Goal: Task Accomplishment & Management: Use online tool/utility

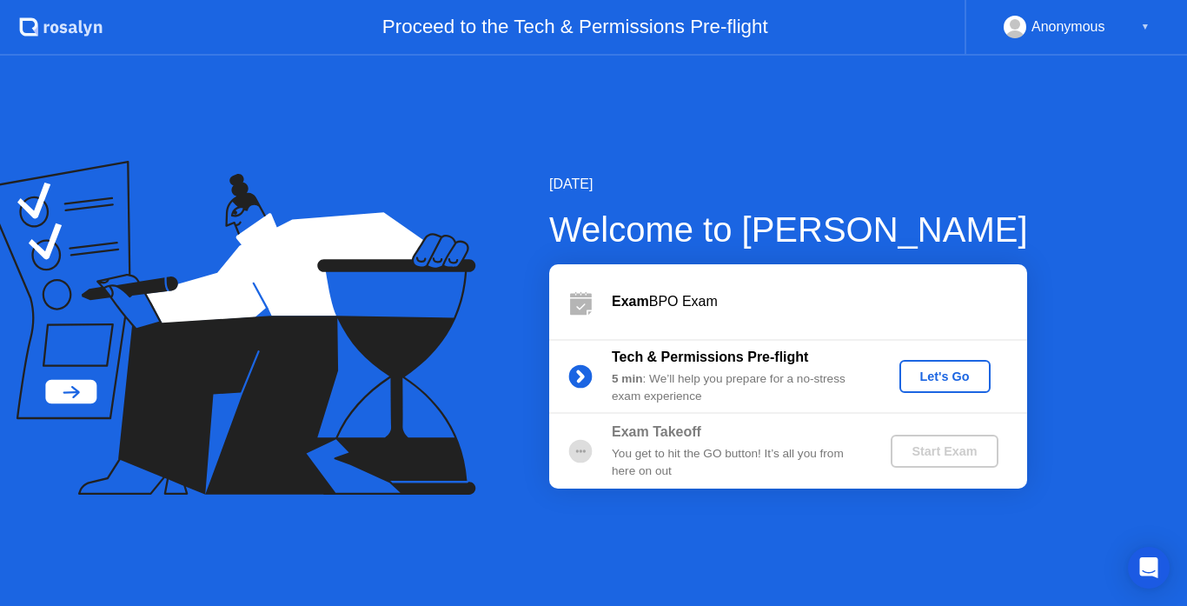
click at [766, 391] on div "5 min : We’ll help you prepare for a no-stress exam experience" at bounding box center [737, 388] width 250 height 36
click at [956, 378] on div "Let's Go" at bounding box center [944, 376] width 77 height 14
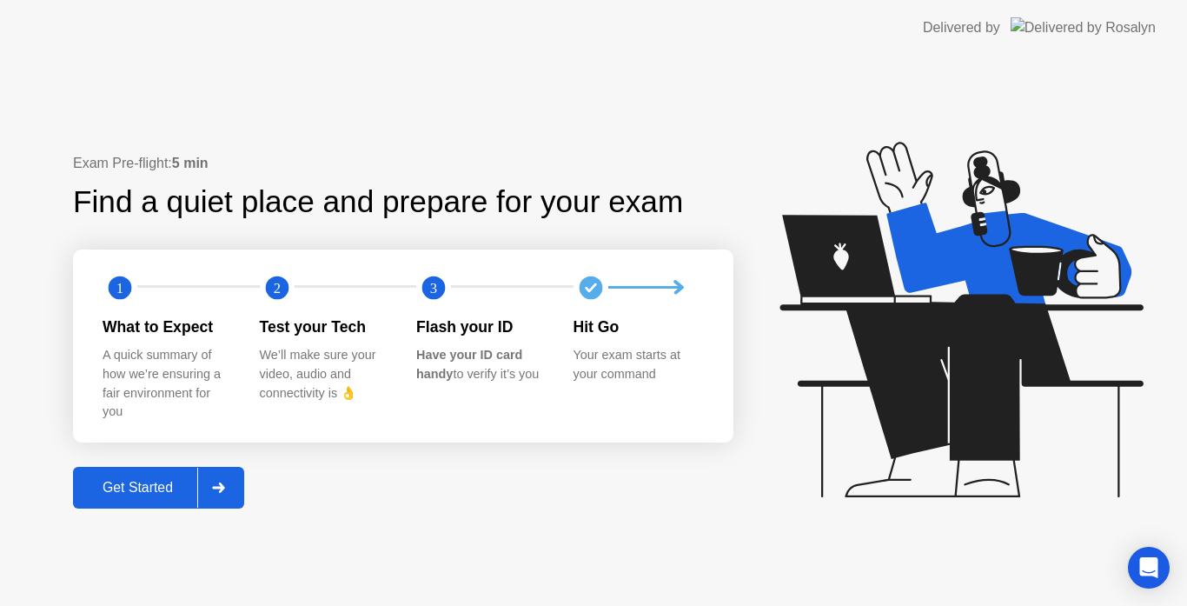
click at [160, 481] on div "Get Started" at bounding box center [137, 488] width 119 height 16
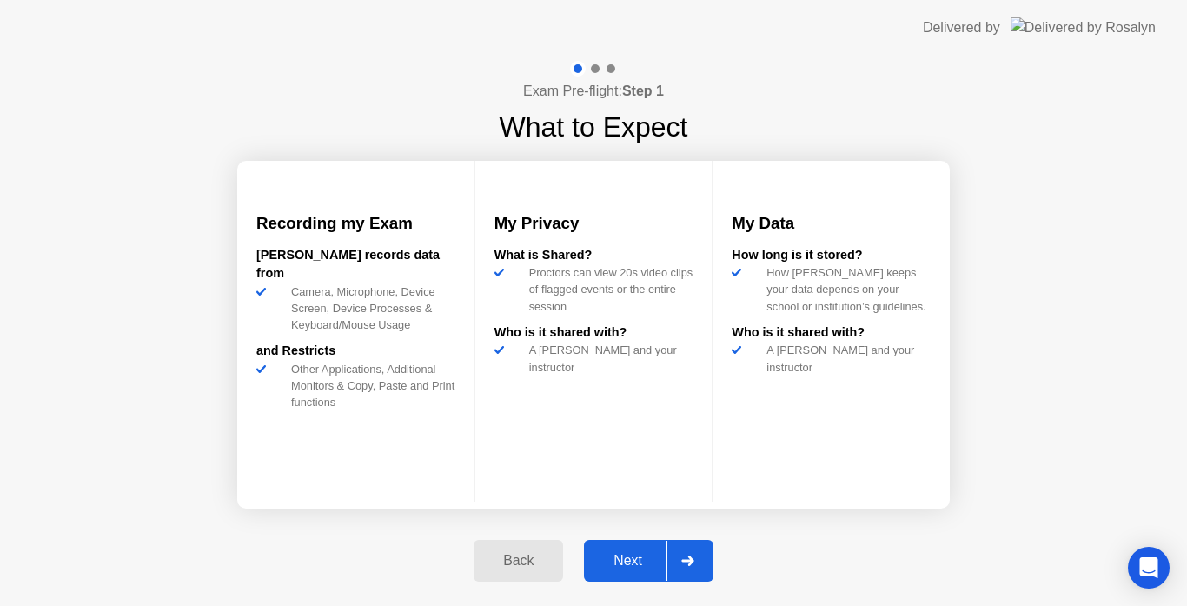
click at [759, 315] on div "How [PERSON_NAME] keeps your data depends on your school or institution’s guide…" at bounding box center [844, 289] width 171 height 50
click at [619, 565] on div "Next" at bounding box center [627, 561] width 77 height 16
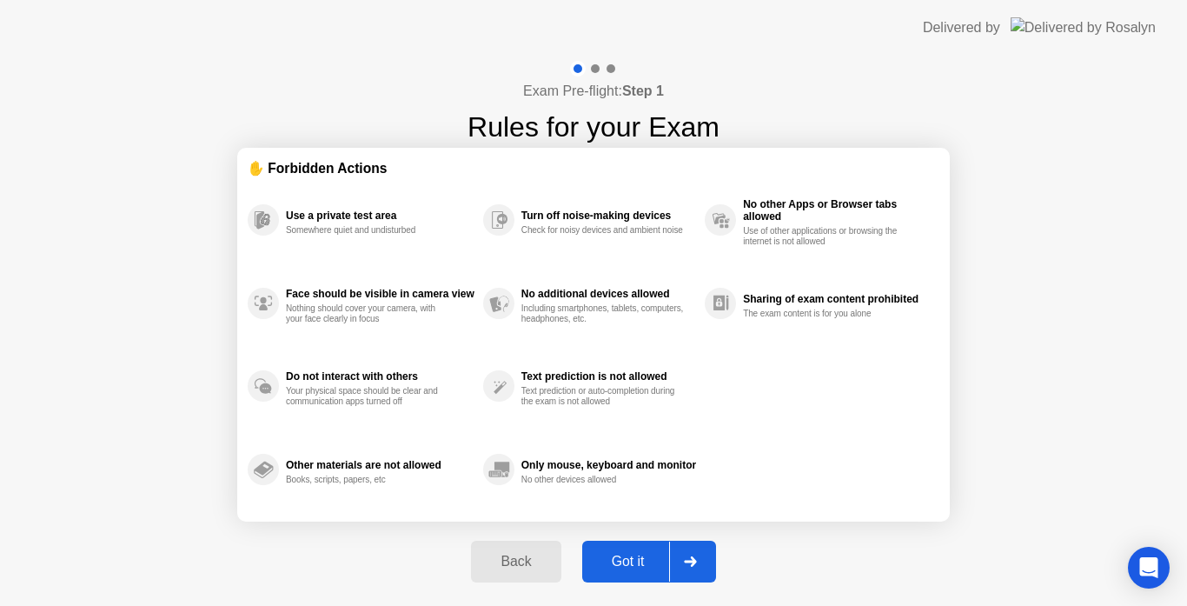
click at [374, 237] on div "Use a private test area Somewhere quiet and undisturbed" at bounding box center [365, 219] width 235 height 83
click at [712, 242] on div "No other Apps or Browser tabs allowed Use of other applications or browsing the…" at bounding box center [822, 219] width 235 height 83
click at [627, 565] on div "Got it" at bounding box center [628, 561] width 82 height 16
select select "**********"
select select "*******"
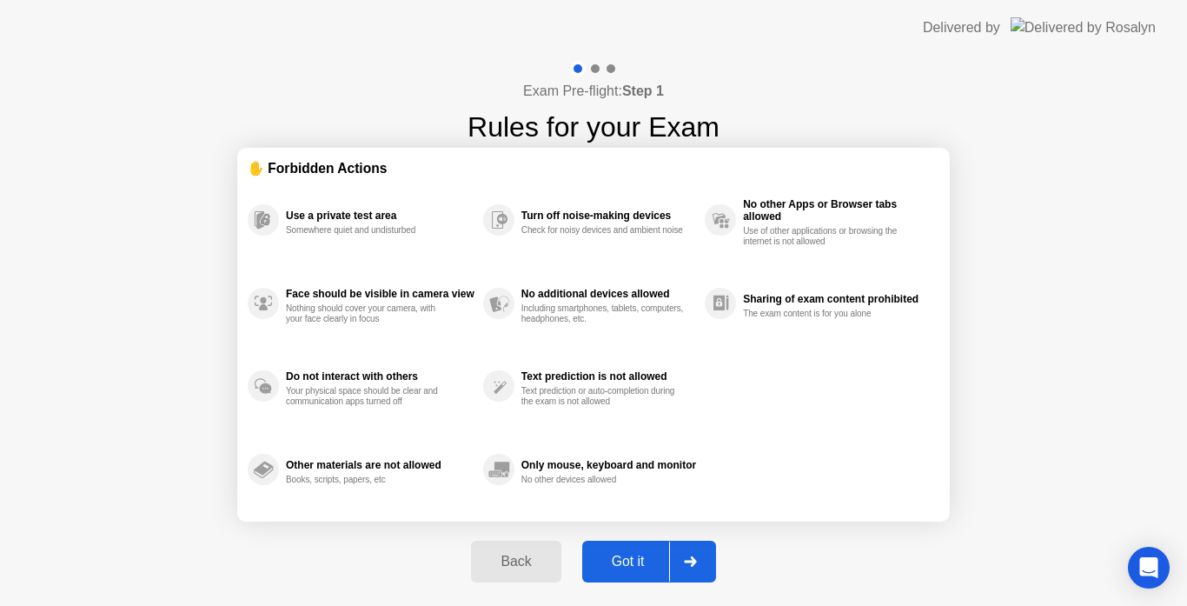
select select "*******"
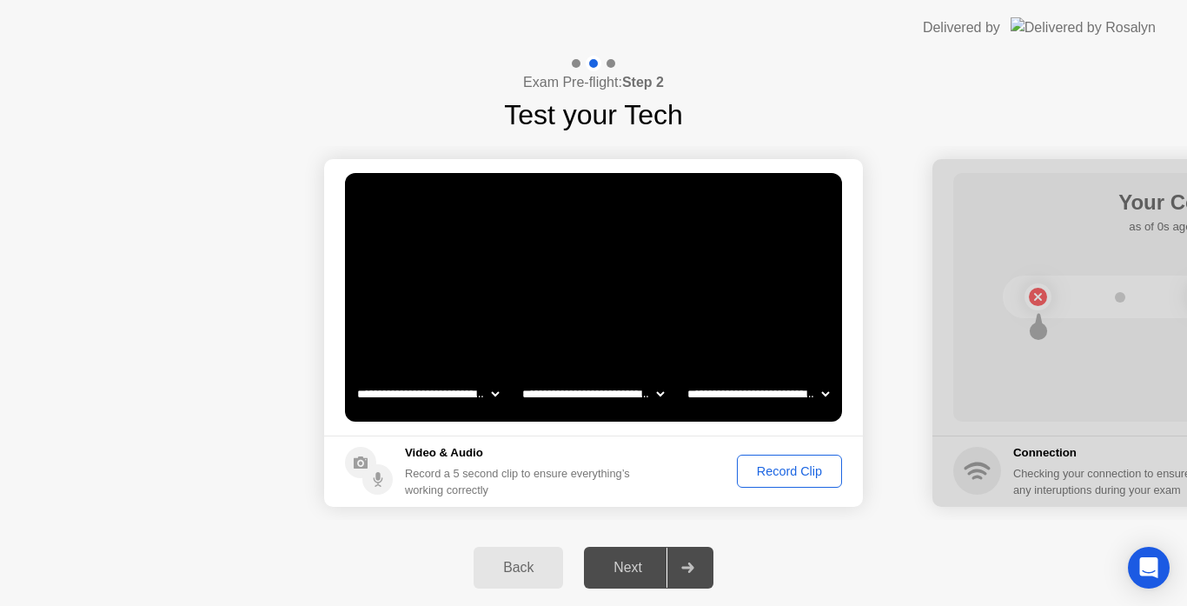
click at [486, 399] on select "**********" at bounding box center [428, 393] width 149 height 35
click at [484, 398] on select "**********" at bounding box center [428, 393] width 149 height 35
click at [510, 479] on div "Record a 5 second clip to ensure everything’s working correctly" at bounding box center [521, 481] width 232 height 33
click at [778, 471] on div "Record Clip" at bounding box center [789, 471] width 93 height 14
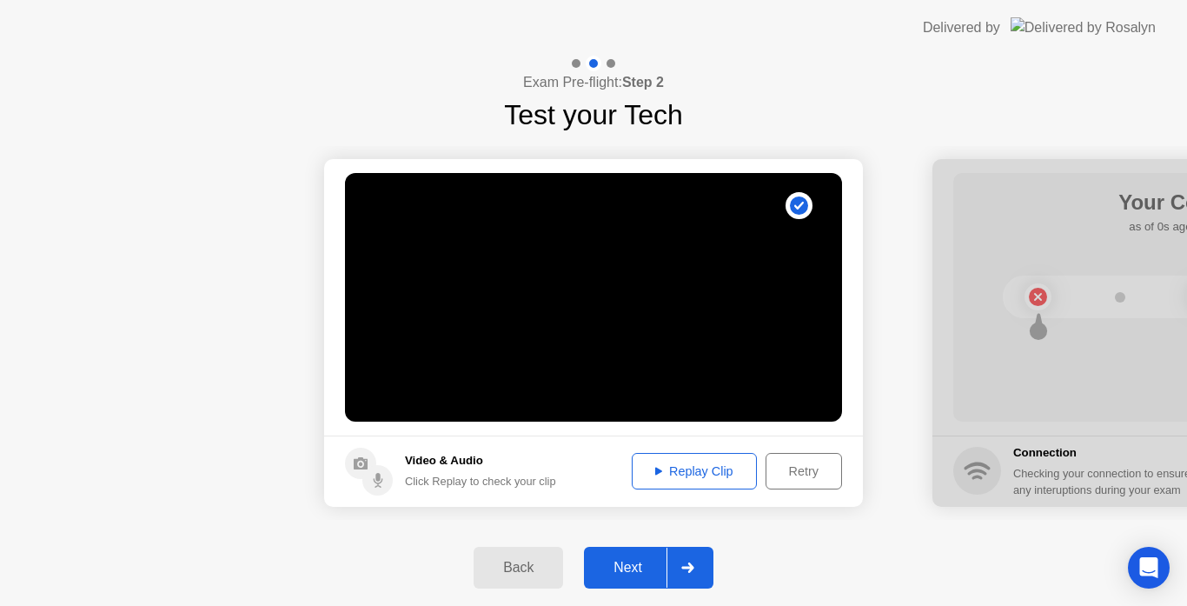
click at [662, 471] on div "Replay Clip" at bounding box center [694, 471] width 113 height 14
click at [634, 567] on div "Next" at bounding box center [627, 568] width 77 height 16
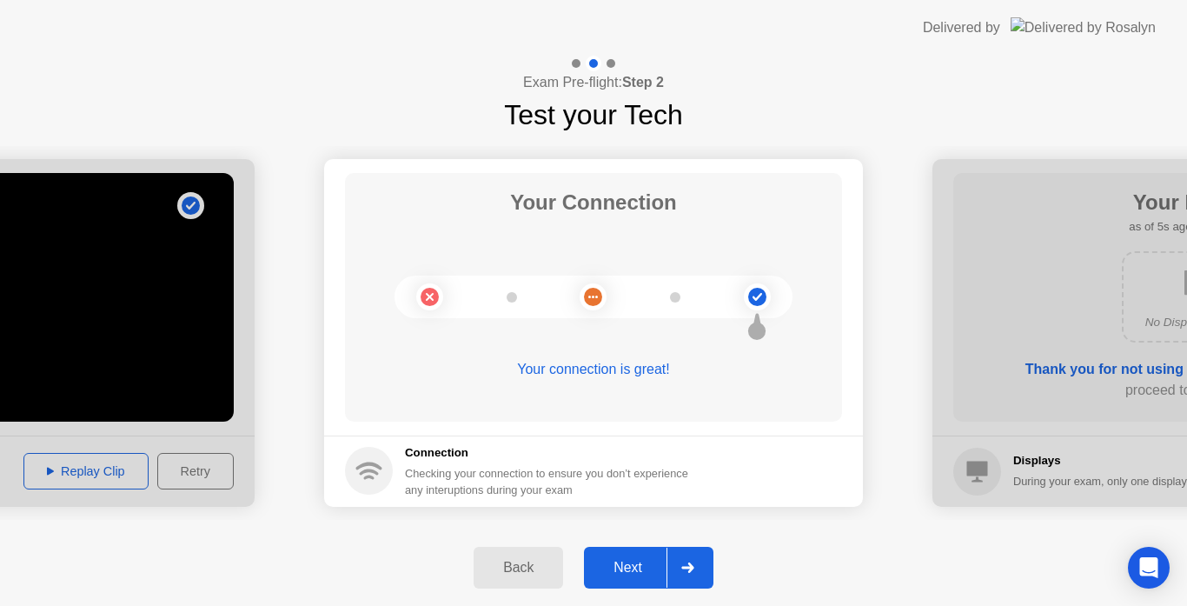
click at [621, 567] on div "Next" at bounding box center [627, 568] width 77 height 16
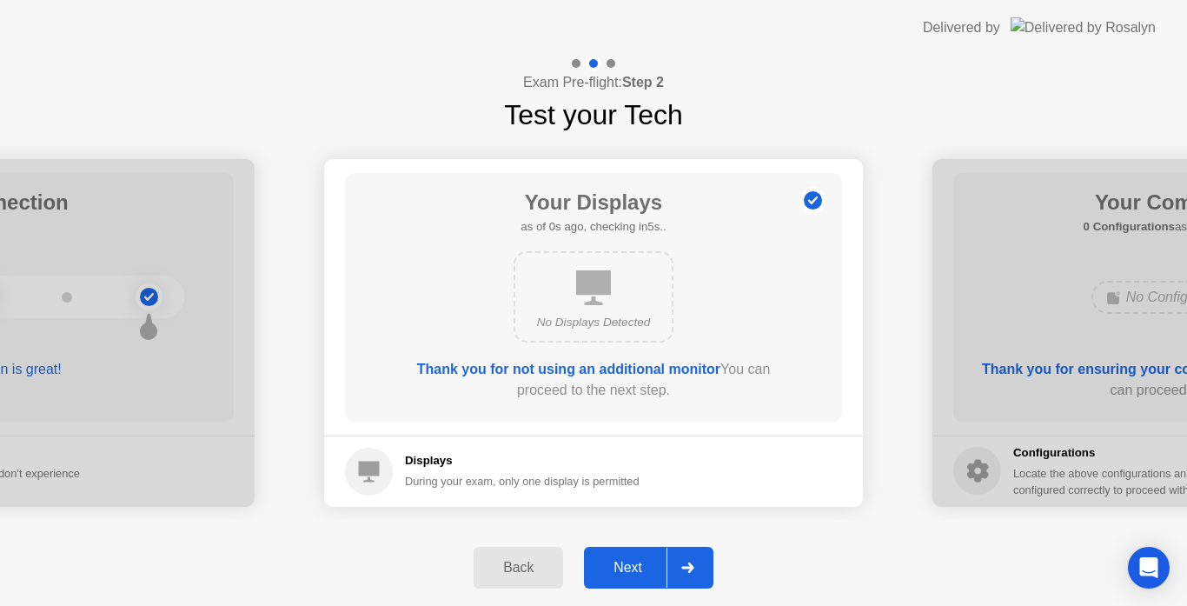
click at [626, 573] on div "Next" at bounding box center [627, 568] width 77 height 16
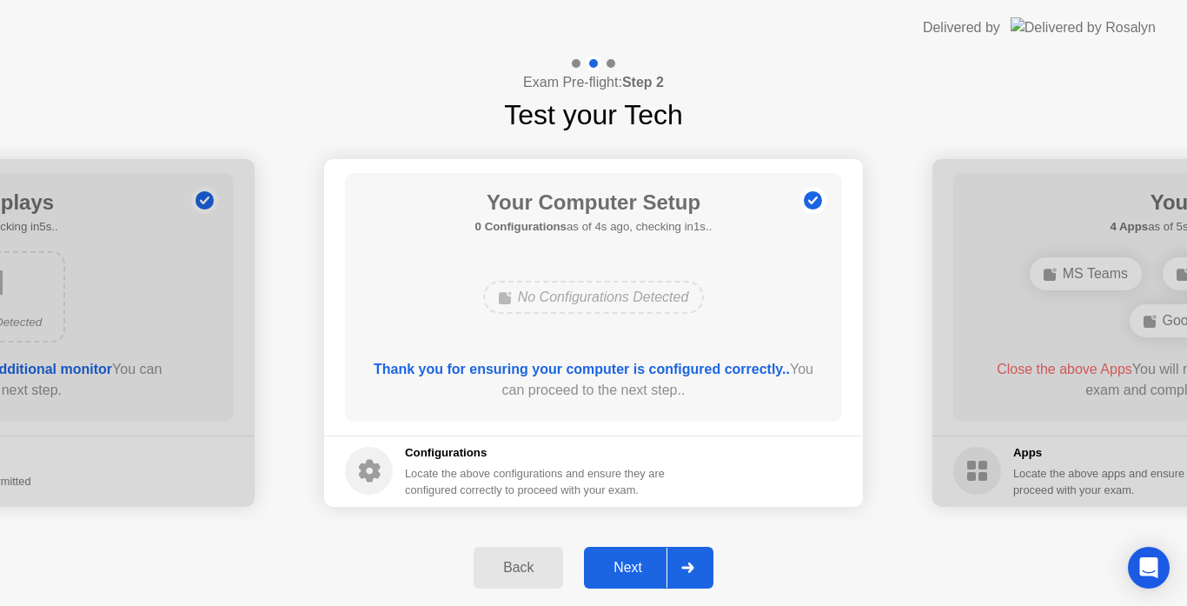
click at [529, 497] on div "Locate the above configurations and ensure they are configured correctly to pro…" at bounding box center [536, 481] width 263 height 33
click at [387, 472] on circle at bounding box center [369, 471] width 48 height 48
click at [634, 574] on div "Next" at bounding box center [627, 568] width 77 height 16
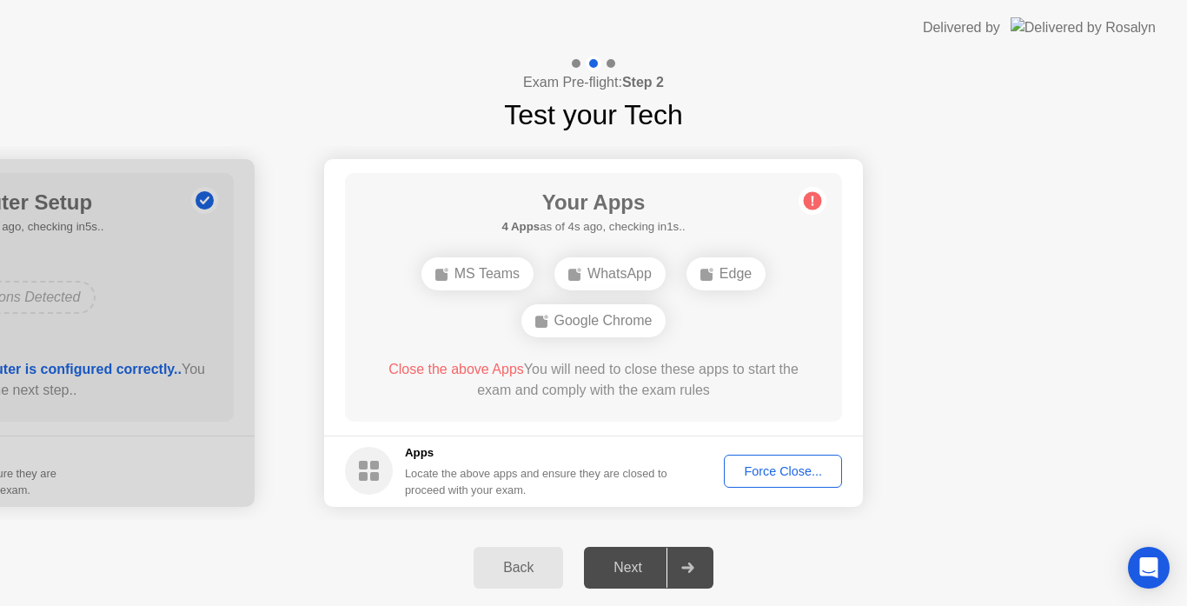
click at [783, 471] on div "Force Close..." at bounding box center [783, 471] width 106 height 14
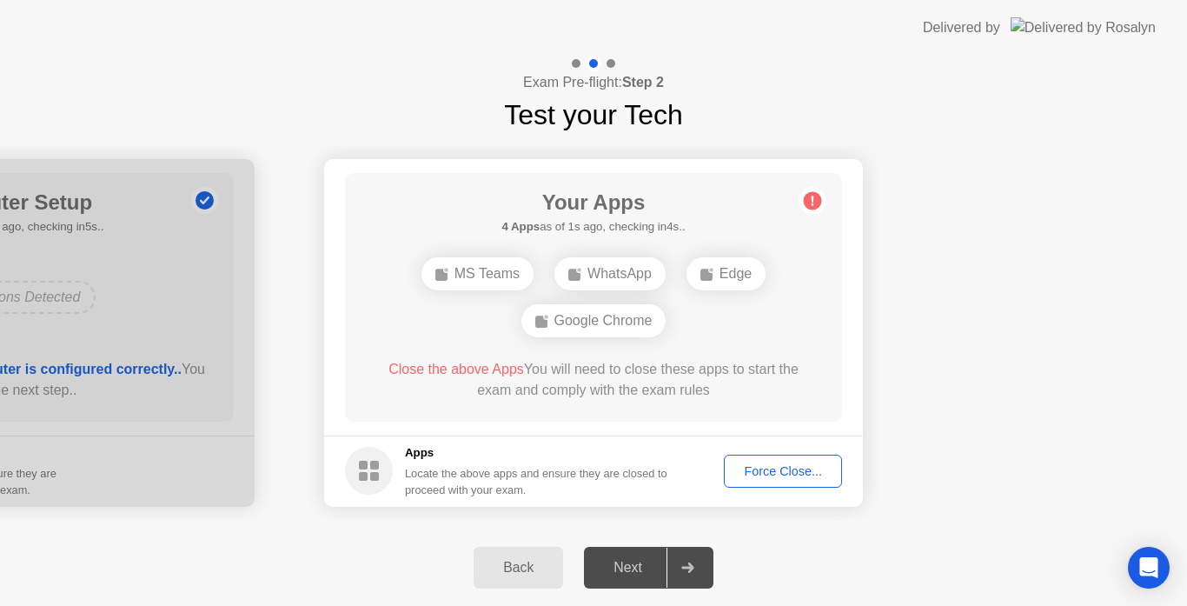
click at [761, 467] on div "Force Close..." at bounding box center [783, 471] width 106 height 14
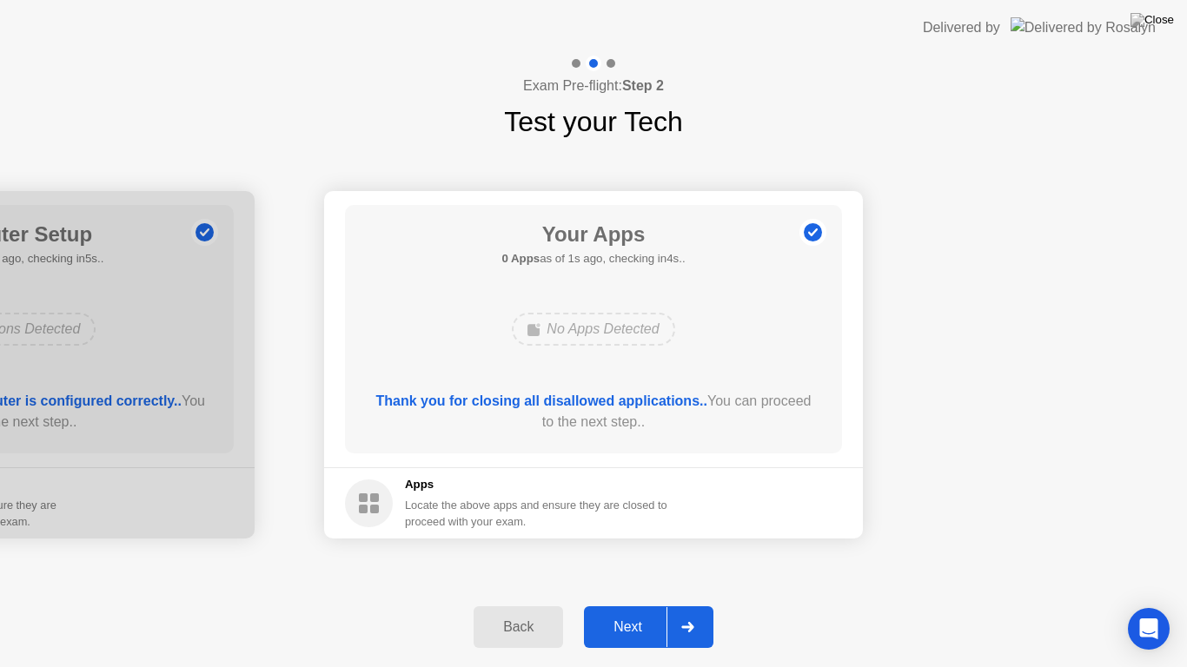
click at [653, 481] on h5 "Apps" at bounding box center [536, 484] width 263 height 17
click at [619, 605] on div "Next" at bounding box center [627, 627] width 77 height 16
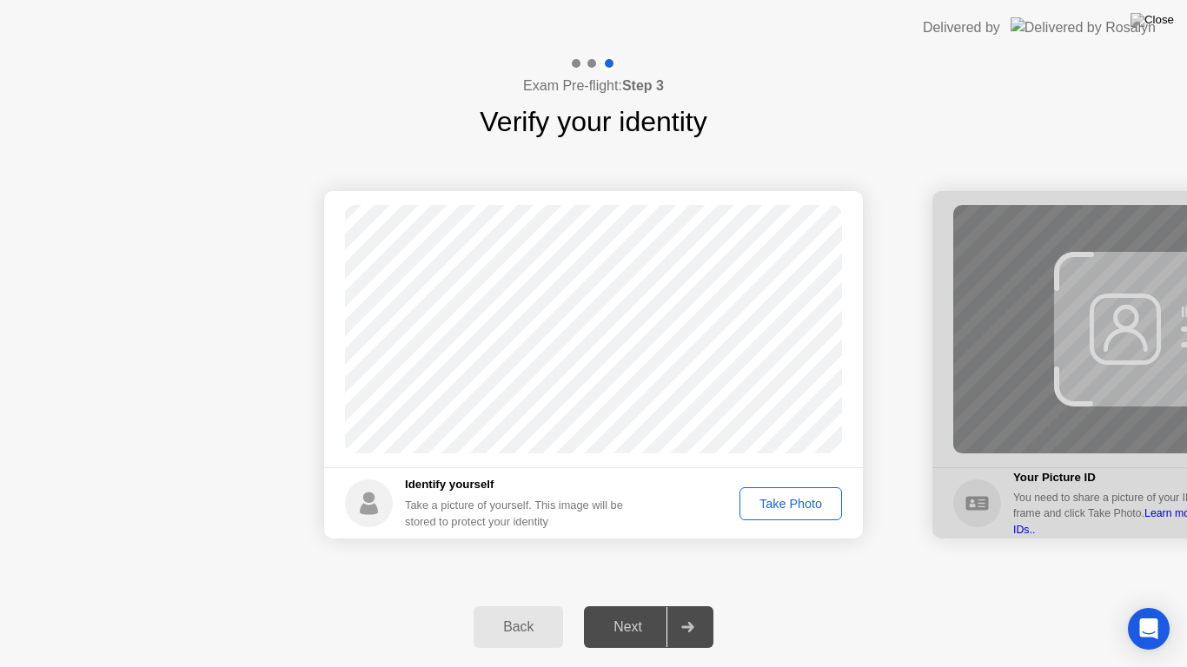
click at [770, 498] on div "Take Photo" at bounding box center [790, 504] width 90 height 14
click at [805, 502] on div "Retake" at bounding box center [802, 504] width 68 height 14
click at [805, 502] on div "Take Photo" at bounding box center [790, 504] width 90 height 14
click at [636, 605] on div "Next" at bounding box center [627, 627] width 77 height 16
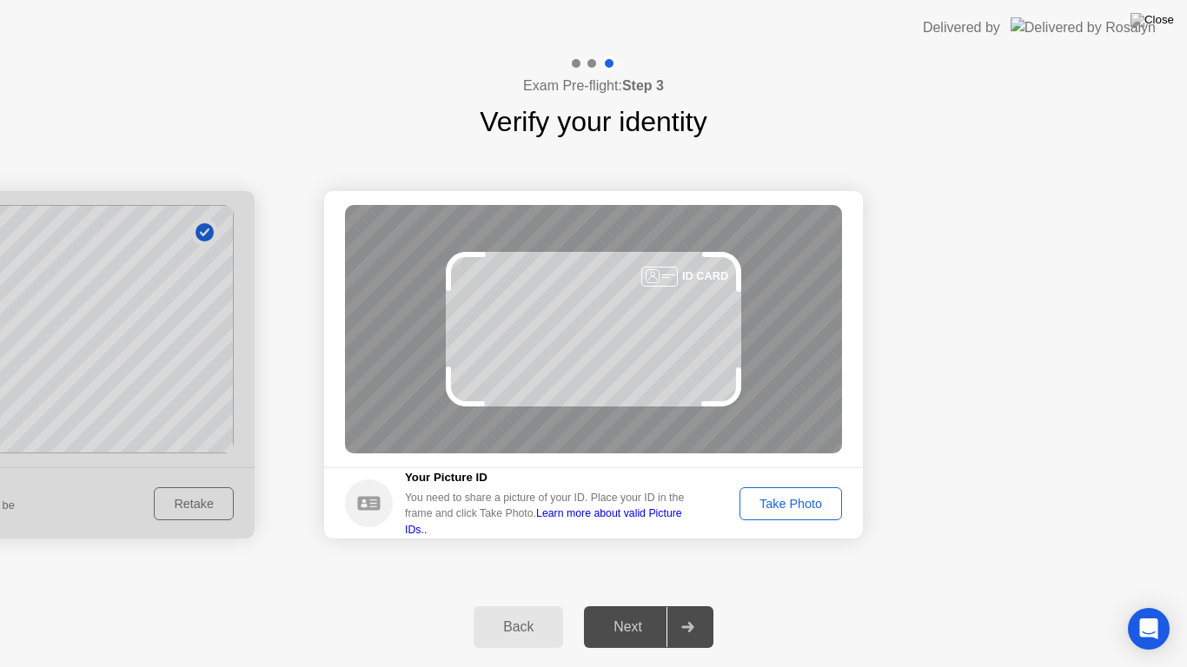
click at [682, 522] on link "Learn more about valid Picture IDs.." at bounding box center [543, 521] width 277 height 28
click at [811, 507] on div "Take Photo" at bounding box center [790, 504] width 90 height 14
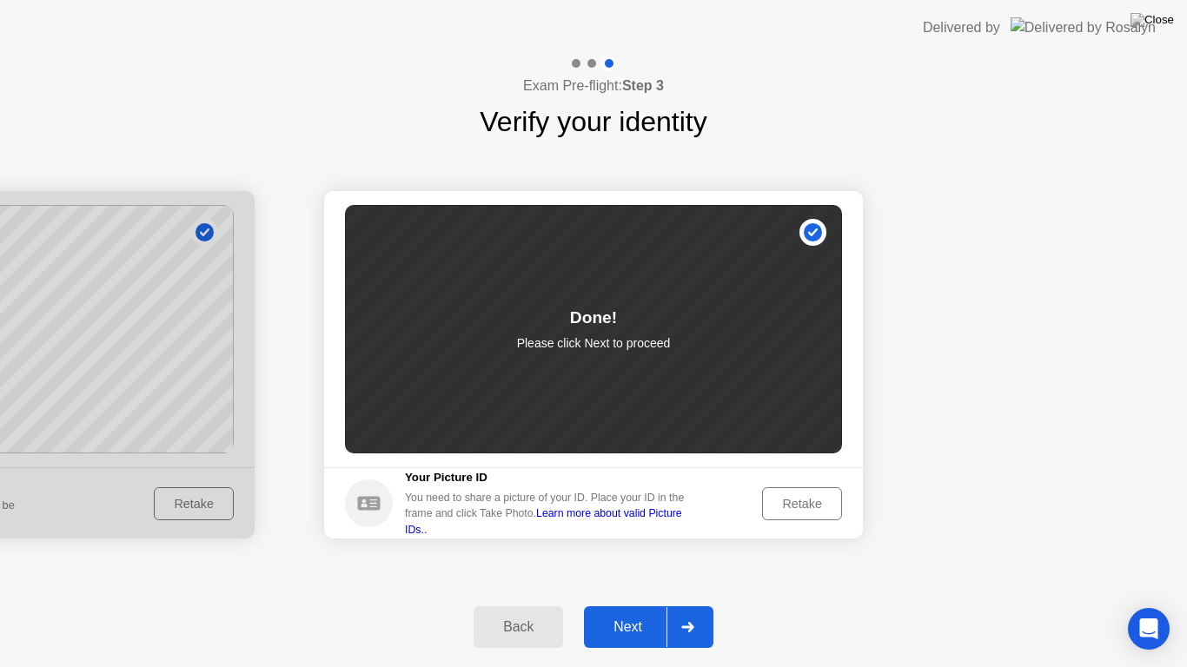
click at [638, 605] on div "Next" at bounding box center [627, 627] width 77 height 16
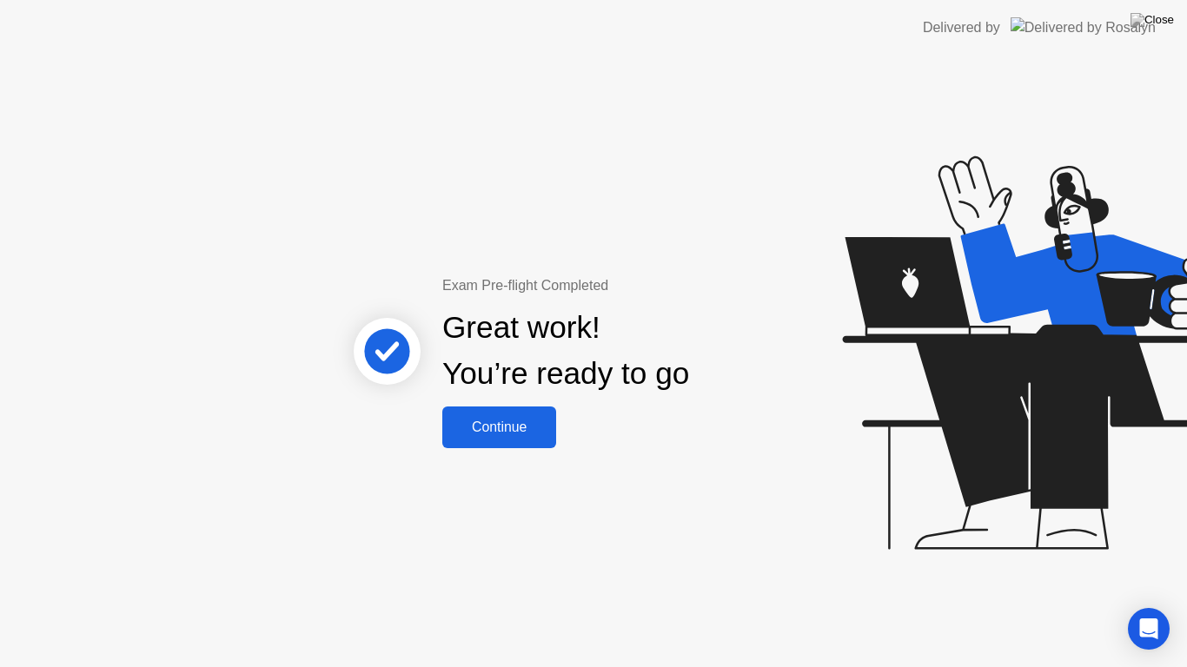
click at [516, 434] on div "Continue" at bounding box center [498, 428] width 103 height 16
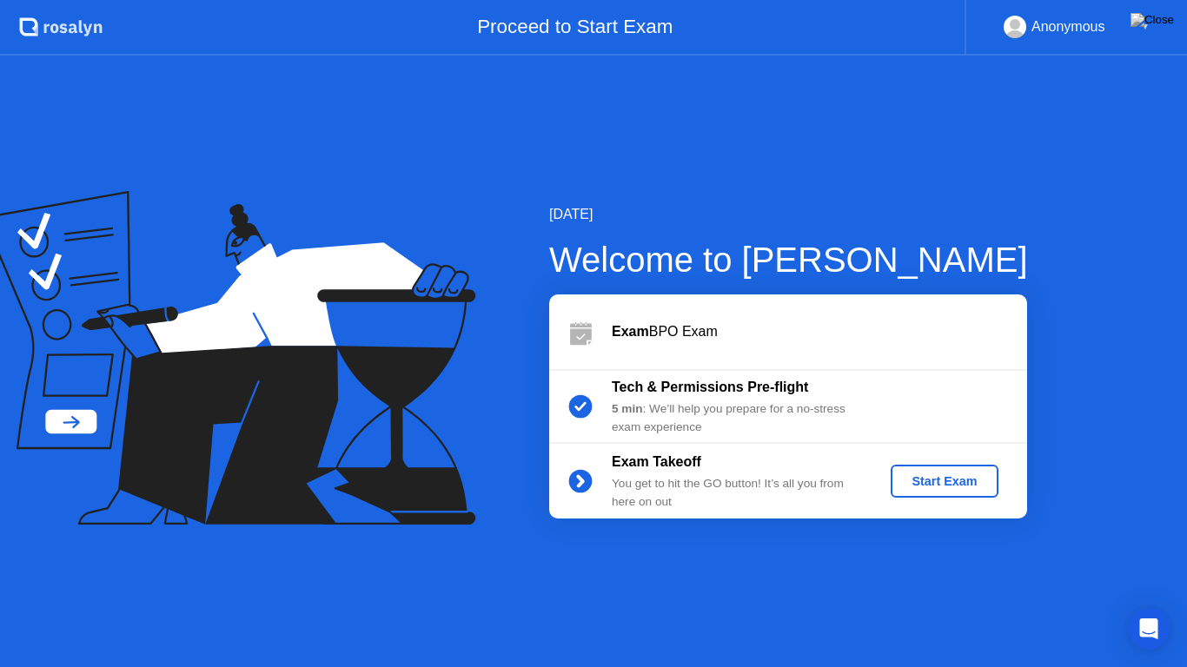
click at [919, 483] on div "Start Exam" at bounding box center [943, 481] width 93 height 14
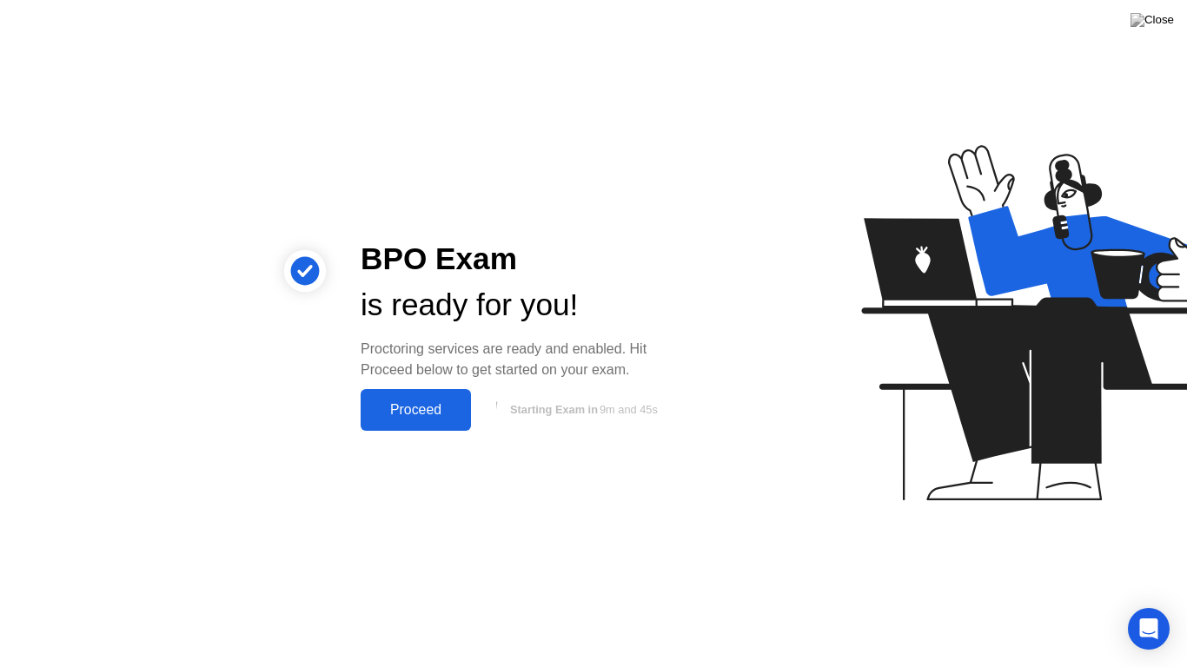
click at [430, 411] on div "Proceed" at bounding box center [416, 410] width 100 height 16
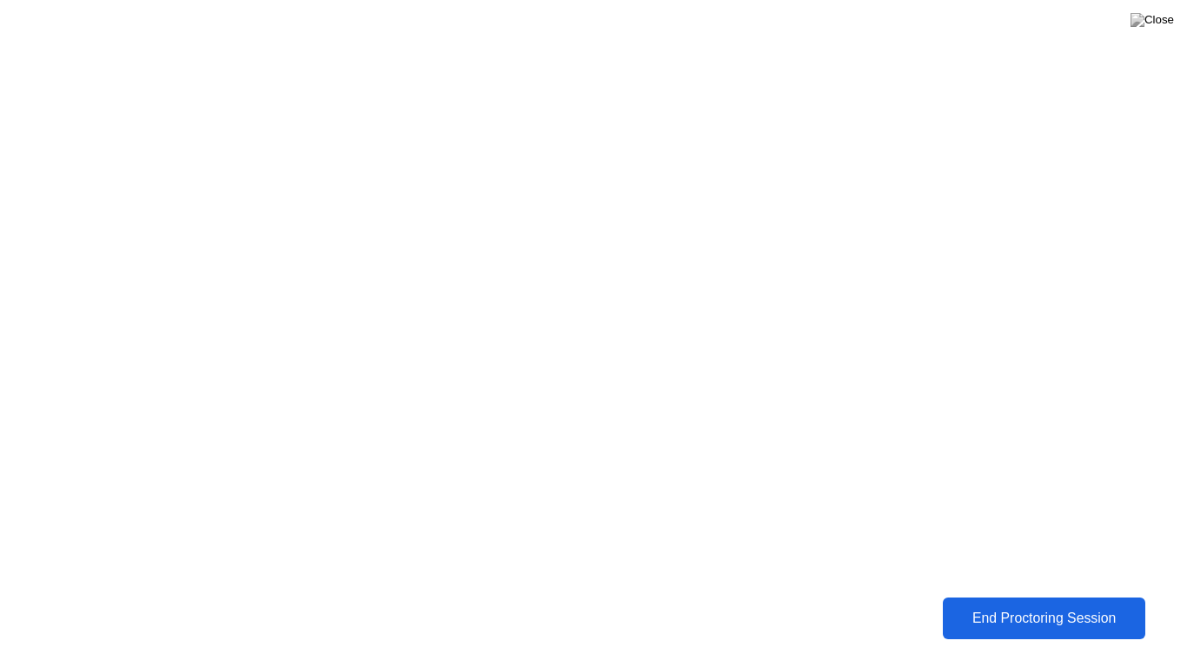
click at [1154, 31] on button at bounding box center [1152, 20] width 52 height 23
click at [1169, 25] on img at bounding box center [1151, 20] width 43 height 14
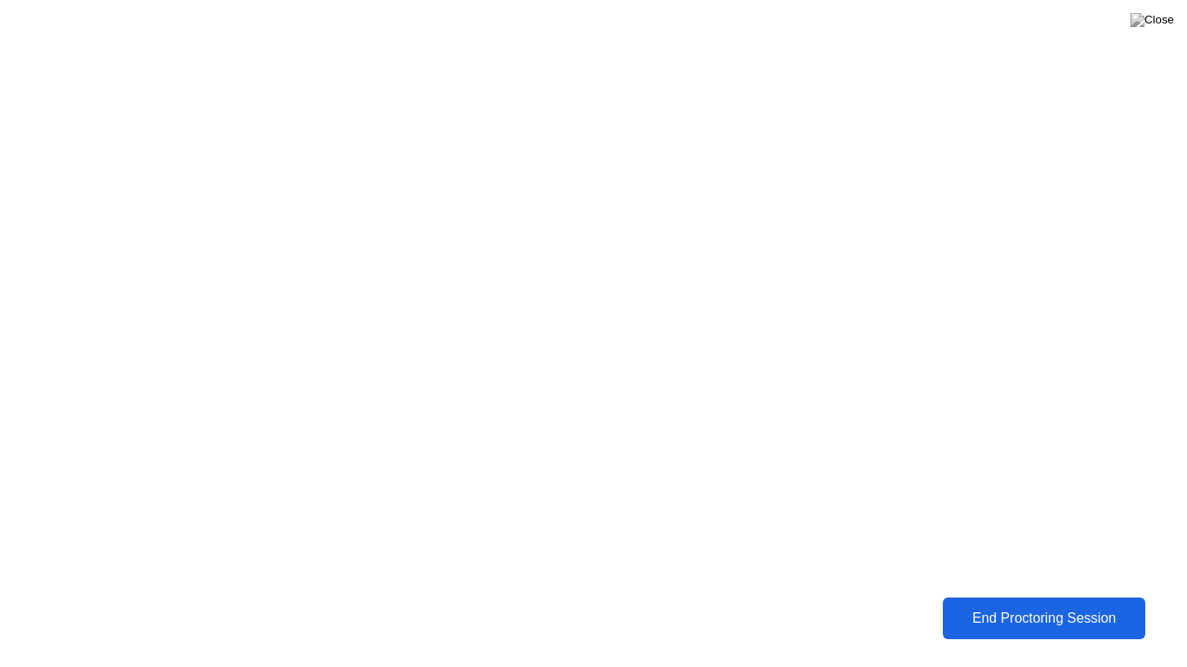
click at [1060, 605] on div "End Proctoring Session" at bounding box center [1044, 619] width 194 height 16
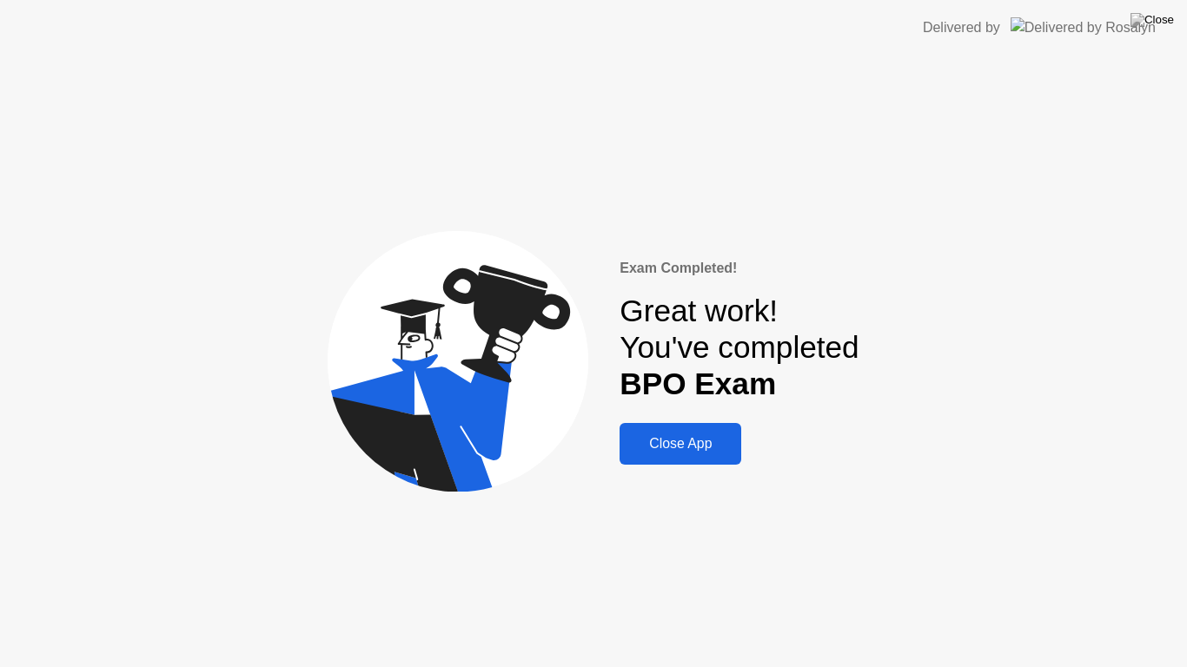
click at [679, 448] on div "Close App" at bounding box center [680, 444] width 111 height 16
